Goal: Task Accomplishment & Management: Use online tool/utility

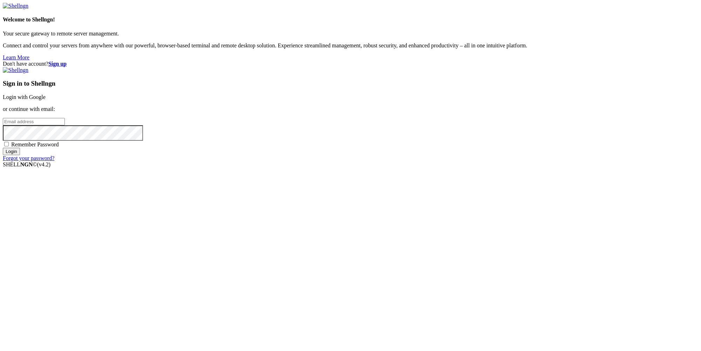
click at [67, 61] on strong "Sign up" at bounding box center [57, 64] width 18 height 6
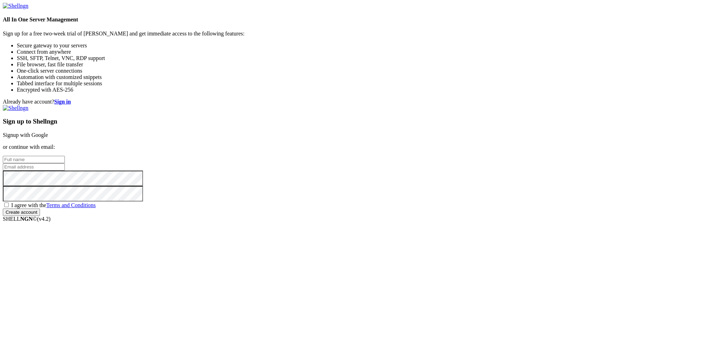
click at [65, 156] on input "text" at bounding box center [34, 159] width 62 height 7
paste input "[EMAIL_ADDRESS][DOMAIN_NAME]"
type input "[EMAIL_ADDRESS][DOMAIN_NAME]"
click at [65, 170] on input "email" at bounding box center [34, 166] width 62 height 7
paste input "[EMAIL_ADDRESS][DOMAIN_NAME]"
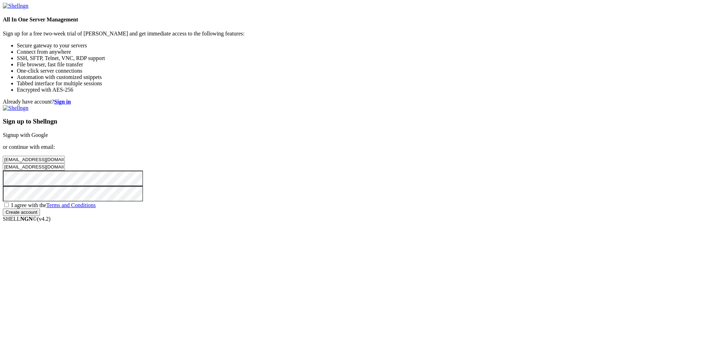
type input "[EMAIL_ADDRESS][DOMAIN_NAME]"
click at [96, 208] on span "I agree with the Terms and Conditions" at bounding box center [53, 205] width 85 height 6
click at [9, 207] on input "I agree with the Terms and Conditions" at bounding box center [6, 204] width 5 height 5
checkbox input "true"
click at [40, 216] on input "Create account" at bounding box center [21, 211] width 37 height 7
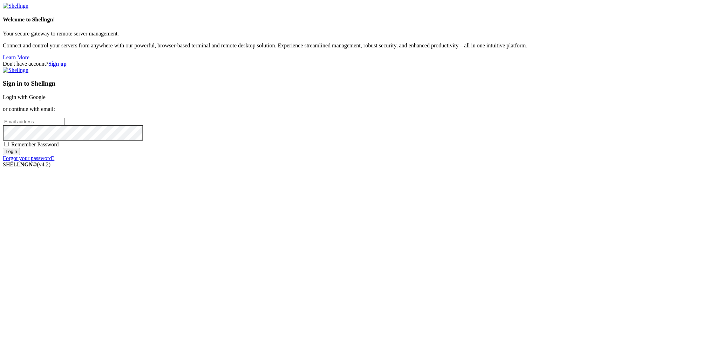
click at [65, 125] on input "email" at bounding box center [34, 121] width 62 height 7
paste input "[EMAIL_ADDRESS][DOMAIN_NAME]"
type input "[EMAIL_ADDRESS][DOMAIN_NAME]"
click at [20, 155] on input "Login" at bounding box center [11, 151] width 17 height 7
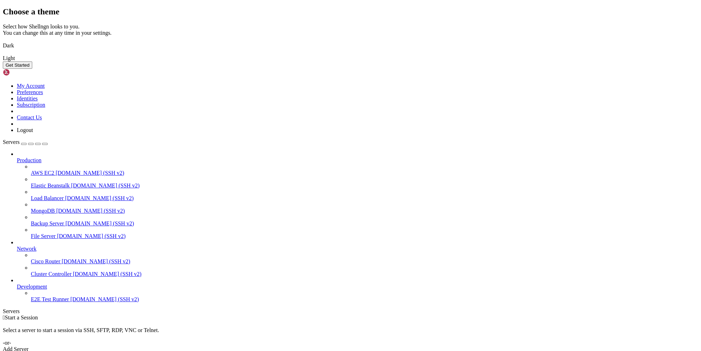
click at [32, 69] on button "Get Started" at bounding box center [17, 64] width 29 height 7
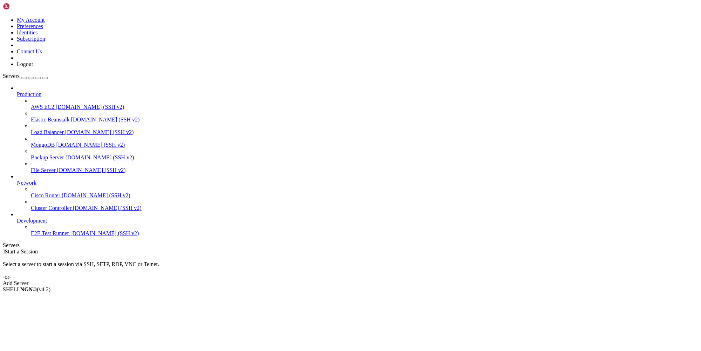
click at [403, 248] on div " Start a Session Select a server to start a session via SSH, SFTP, RDP, VNC or…" at bounding box center [351, 267] width 696 height 38
click at [402, 280] on link "Add Server" at bounding box center [351, 283] width 696 height 6
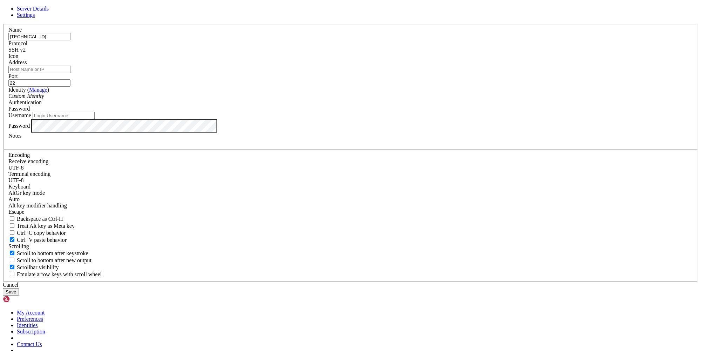
type input "[TECHNICAL_ID]"
click at [70, 40] on input "[TECHNICAL_ID]" at bounding box center [39, 36] width 62 height 7
click at [70, 73] on input "Address" at bounding box center [39, 69] width 62 height 7
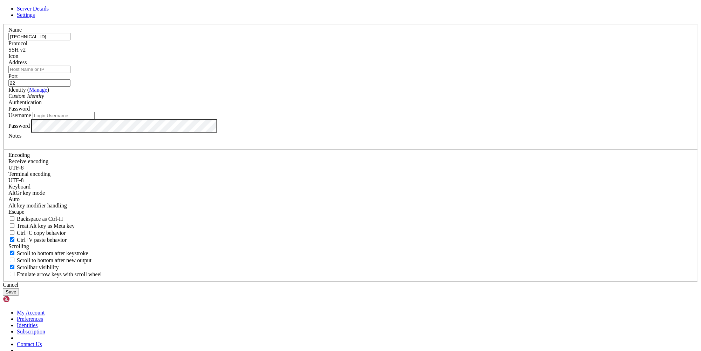
paste input "[TECHNICAL_ID]"
type input "[TECHNICAL_ID]"
click at [95, 119] on input "Username" at bounding box center [64, 115] width 62 height 7
type input "к"
type input "root"
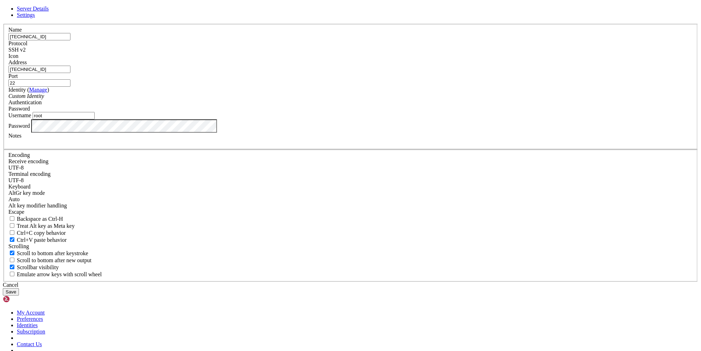
click at [19, 288] on button "Save" at bounding box center [11, 291] width 16 height 7
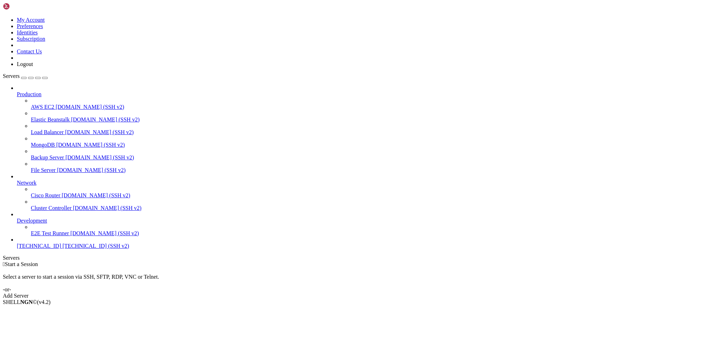
click at [62, 249] on span "[TECHNICAL_ID] (SSH v2)" at bounding box center [95, 246] width 67 height 6
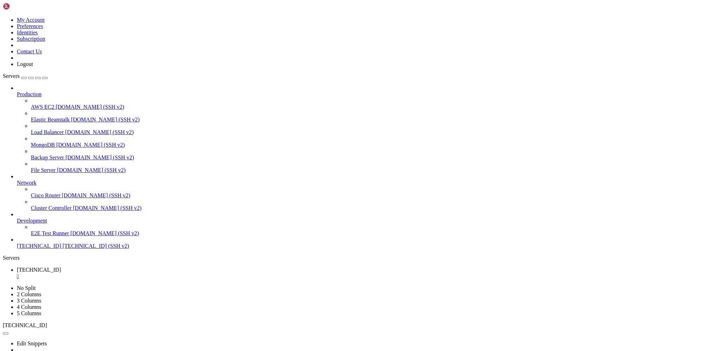
scroll to position [7634, 0]
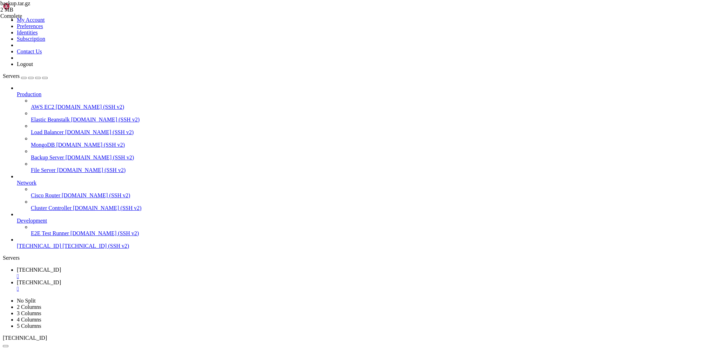
click at [61, 266] on span "[TECHNICAL_ID]" at bounding box center [39, 269] width 44 height 6
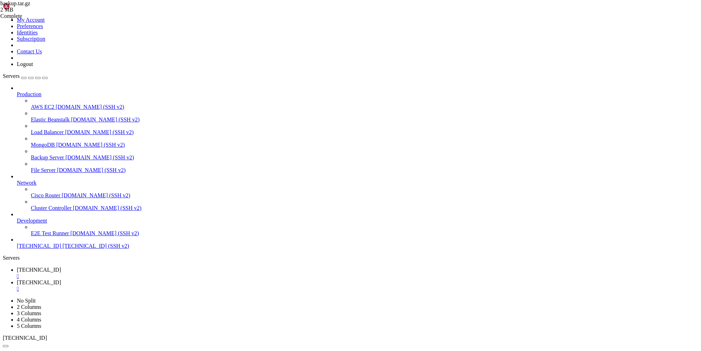
drag, startPoint x: 97, startPoint y: 699, endPoint x: 7, endPoint y: 694, distance: 91.0
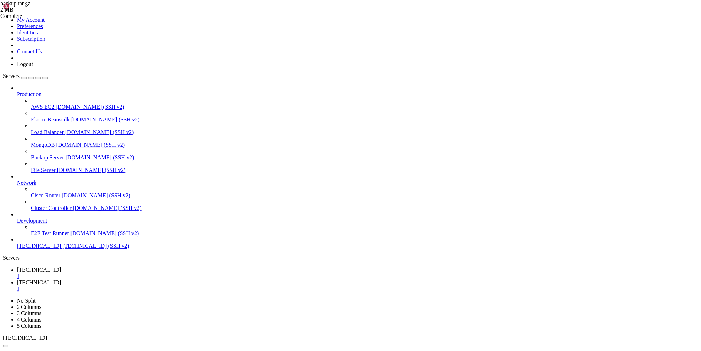
copy div "(venv) root@darkhost10911:/# sudo nano /etc/systemd/system/payment_system.servi…"
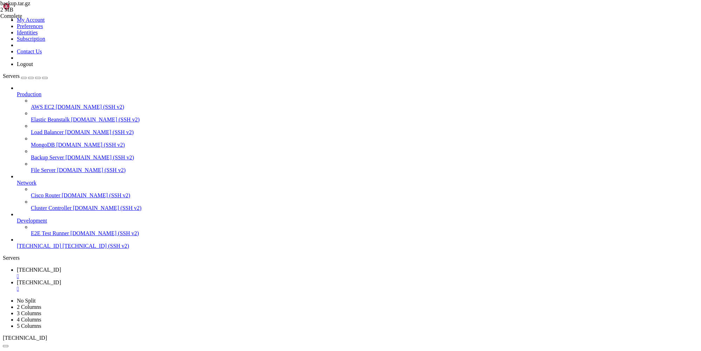
click at [61, 279] on span "[TECHNICAL_ID]" at bounding box center [39, 282] width 44 height 6
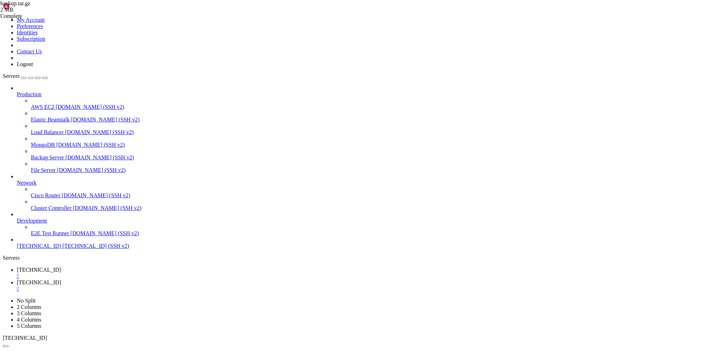
click at [61, 266] on span "[TECHNICAL_ID]" at bounding box center [39, 269] width 44 height 6
click at [177, 279] on link "[TECHNICAL_ID] " at bounding box center [358, 285] width 682 height 13
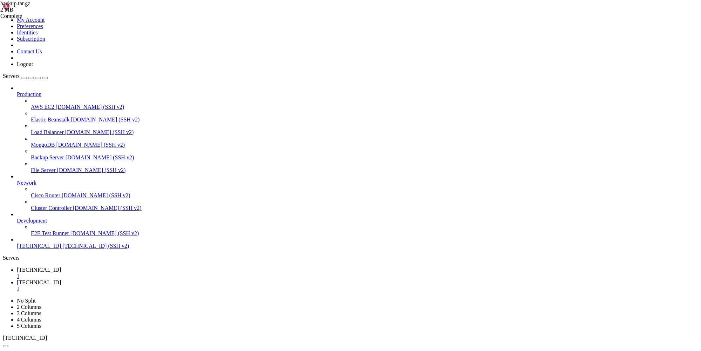
scroll to position [0, 0]
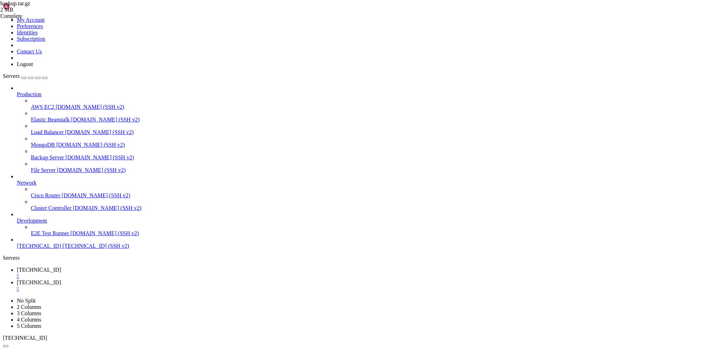
scroll to position [554, 0]
click at [118, 234] on td " nginx" at bounding box center [189, 237] width 371 height 7
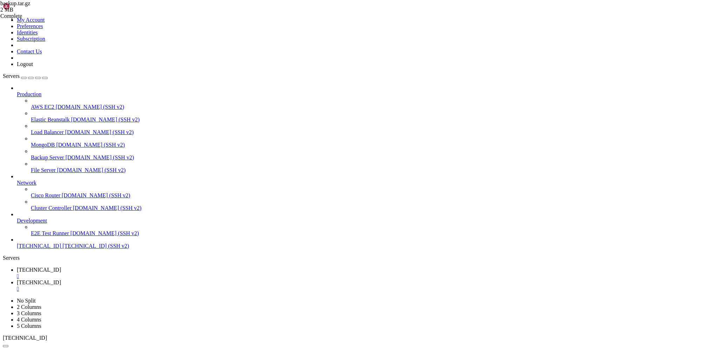
type input "/etc/nginx/sites-available"
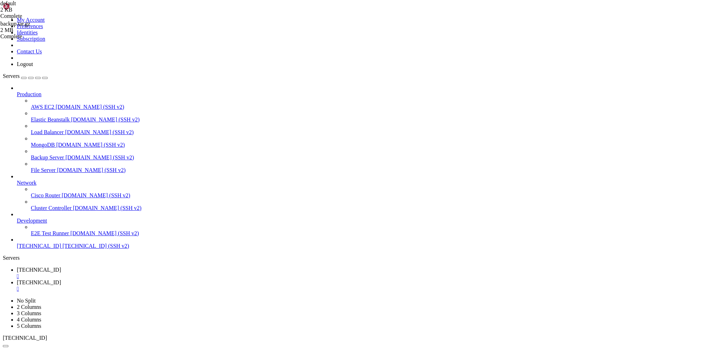
drag, startPoint x: 235, startPoint y: 176, endPoint x: 235, endPoint y: 171, distance: 5.3
paste textarea "}"
type textarea "}"
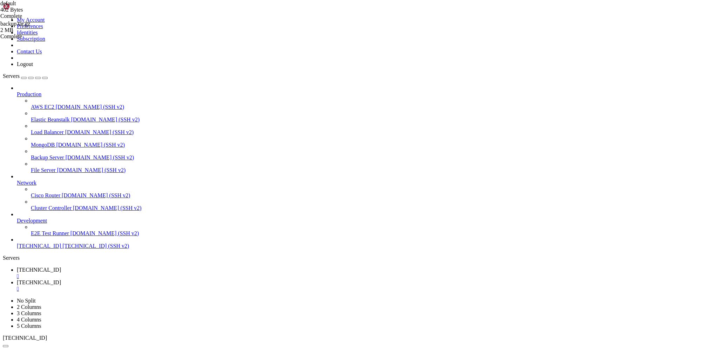
click at [61, 266] on span "[TECHNICAL_ID]" at bounding box center [39, 269] width 44 height 6
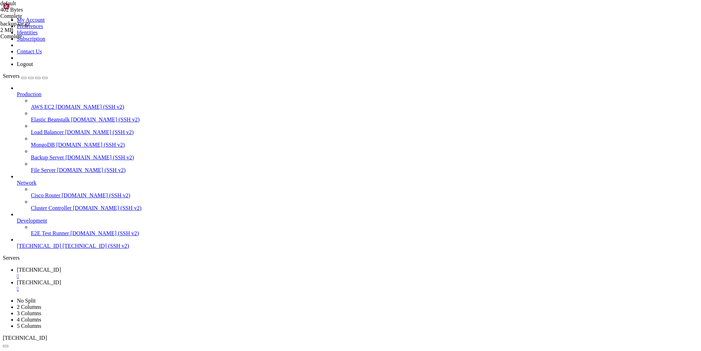
drag, startPoint x: 113, startPoint y: 566, endPoint x: 6, endPoint y: 560, distance: 106.4
